Goal: Check status: Check status

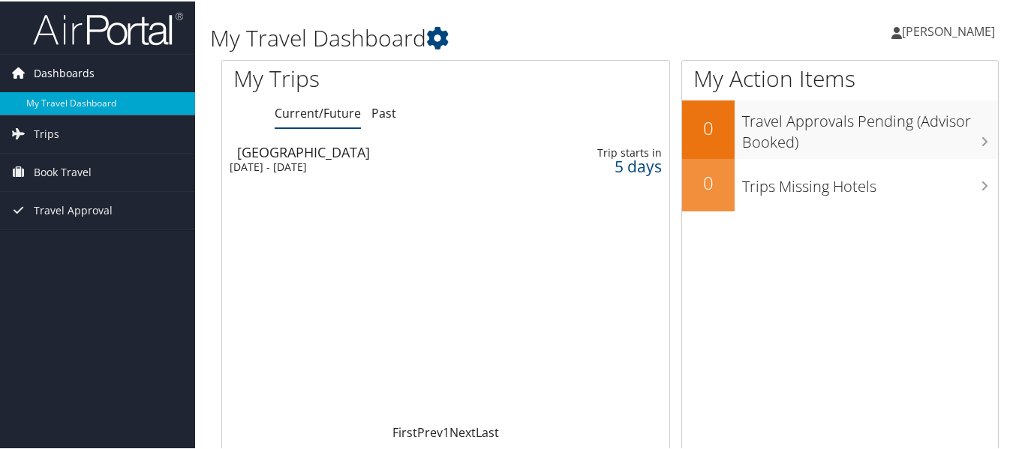
click at [21, 71] on icon at bounding box center [19, 71] width 23 height 23
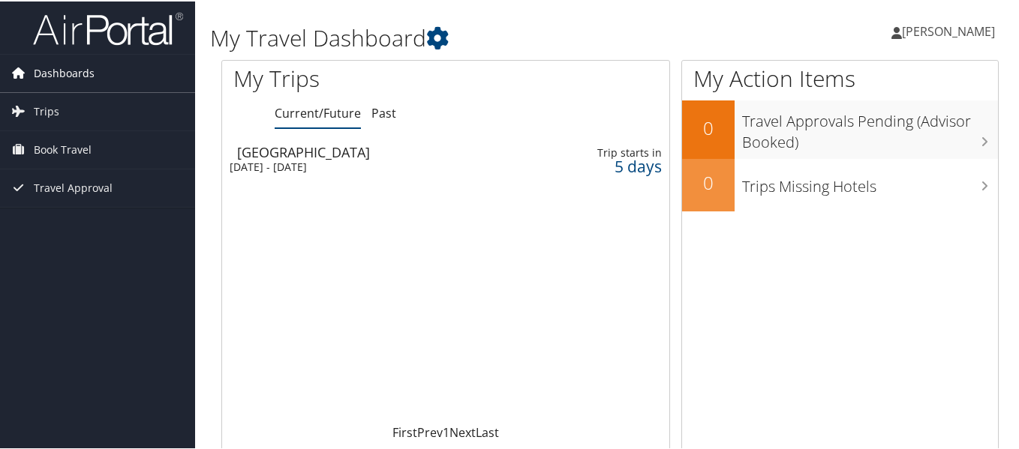
click at [21, 71] on icon at bounding box center [19, 71] width 23 height 23
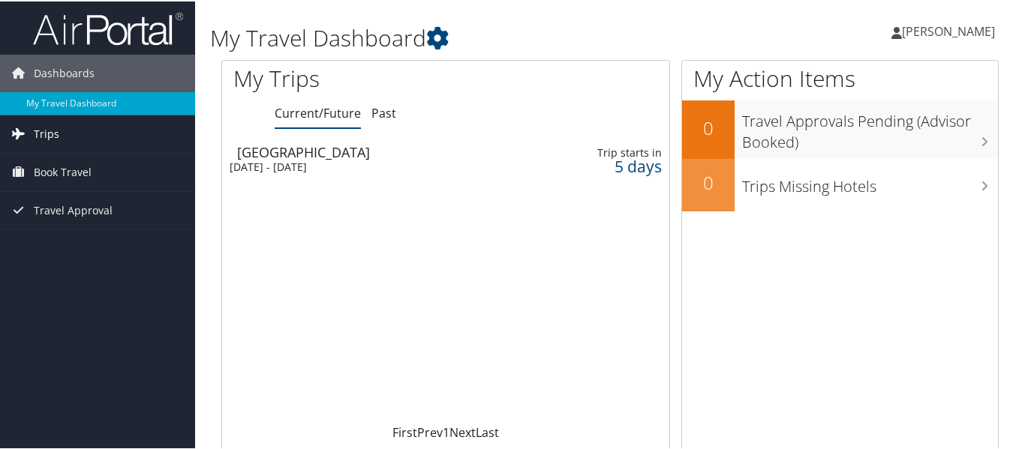
click at [40, 128] on span "Trips" at bounding box center [47, 133] width 26 height 38
click at [443, 41] on icon at bounding box center [437, 37] width 23 height 23
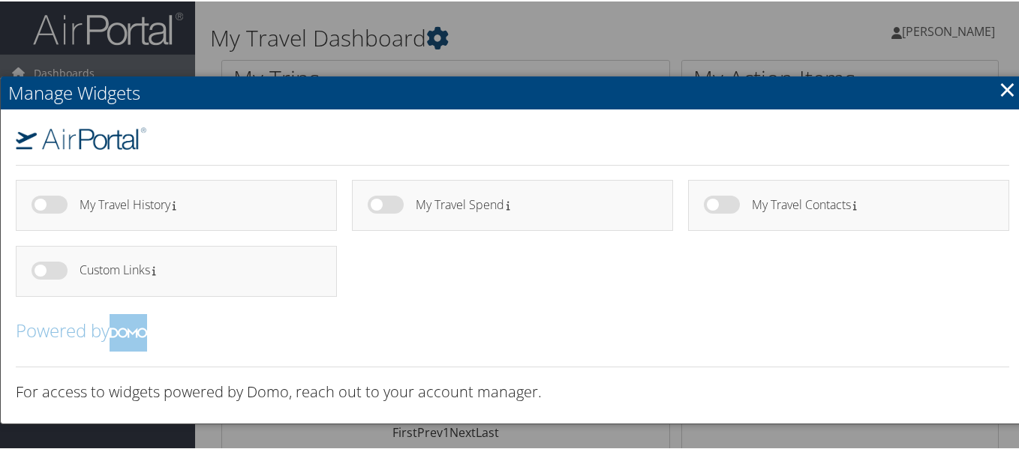
click at [443, 41] on div at bounding box center [512, 224] width 1025 height 449
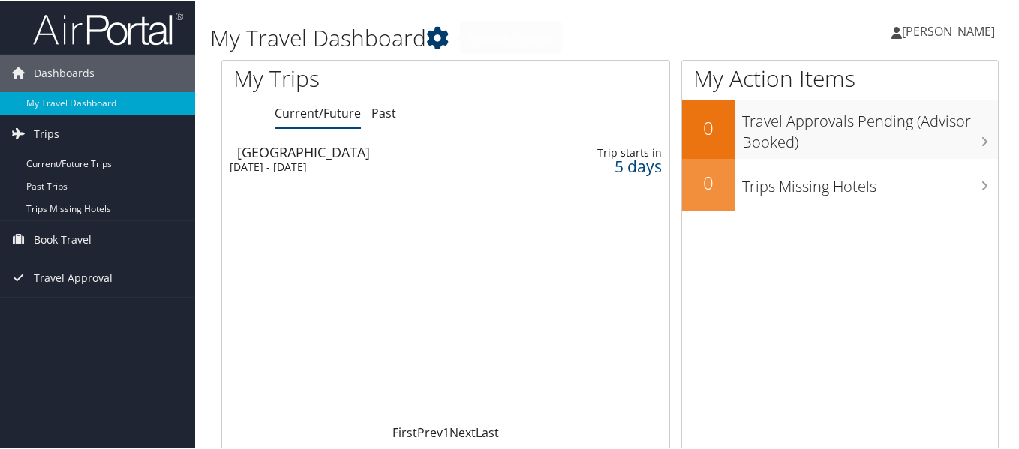
click at [437, 38] on icon at bounding box center [437, 37] width 23 height 23
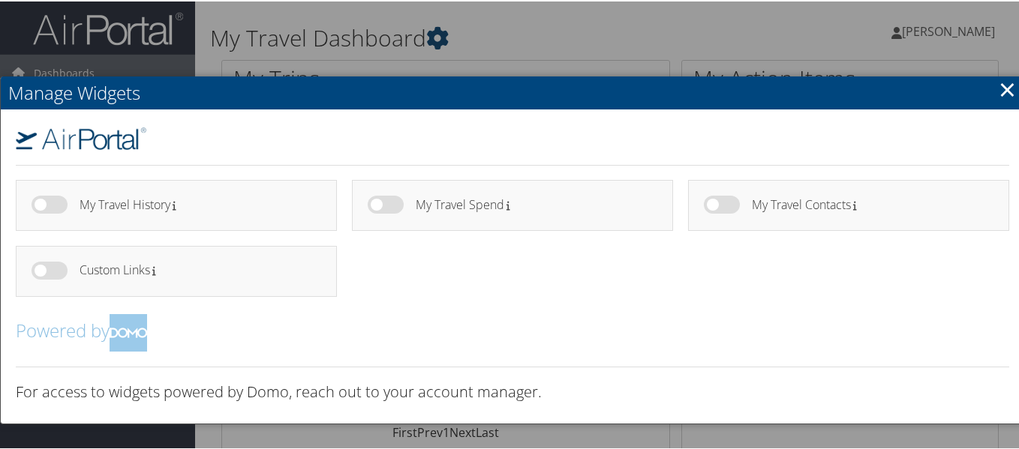
click at [437, 38] on div at bounding box center [512, 224] width 1025 height 449
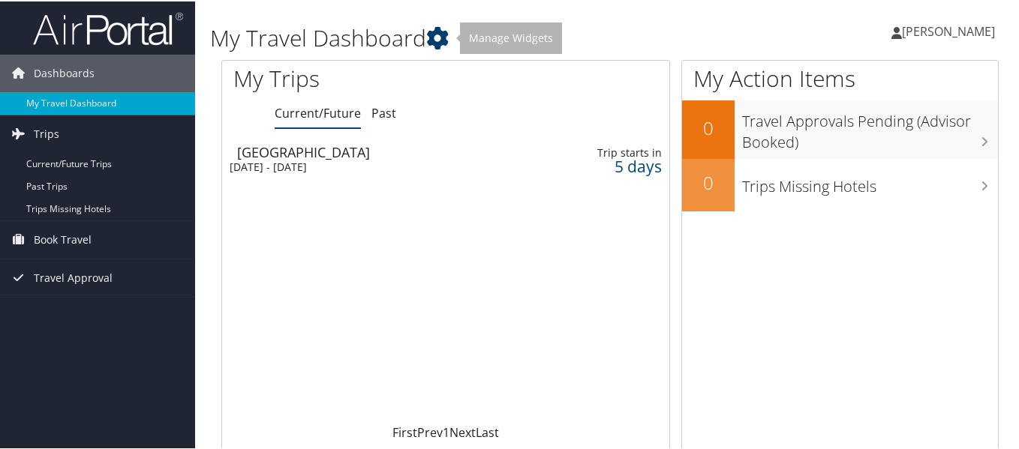
click at [438, 39] on icon at bounding box center [437, 37] width 23 height 23
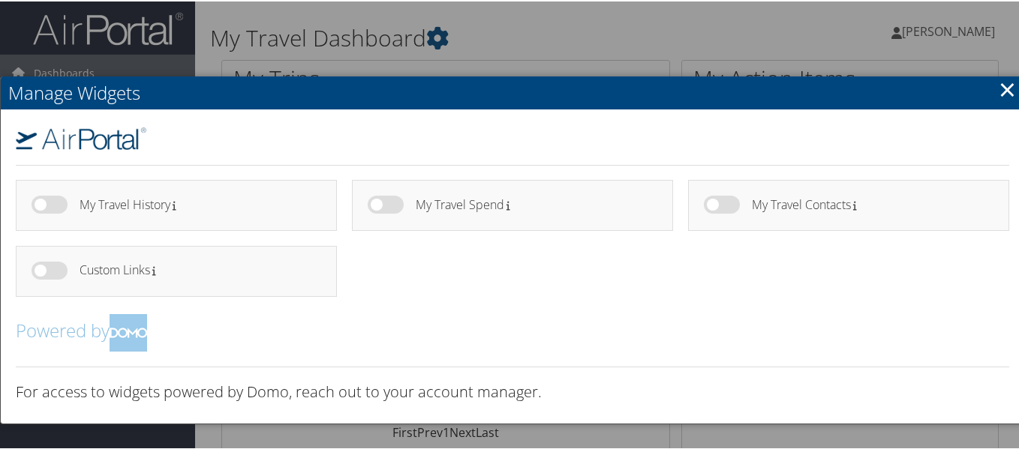
click at [380, 203] on label at bounding box center [386, 203] width 36 height 18
click at [380, 203] on input "checkbox" at bounding box center [380, 206] width 10 height 10
checkbox input "true"
click at [550, 45] on div at bounding box center [512, 224] width 1025 height 449
